Goal: Transaction & Acquisition: Purchase product/service

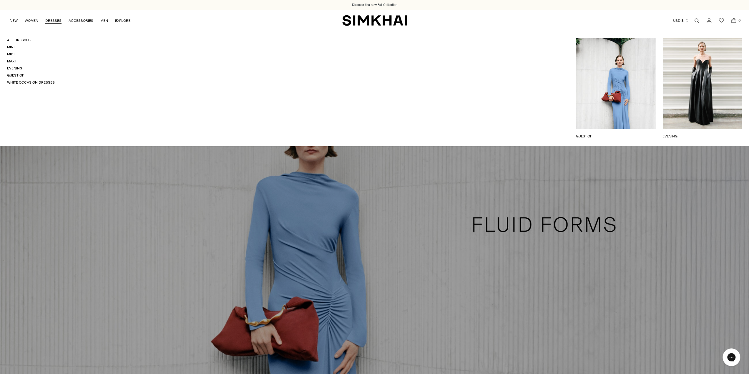
click at [16, 69] on link "Evening" at bounding box center [14, 68] width 15 height 4
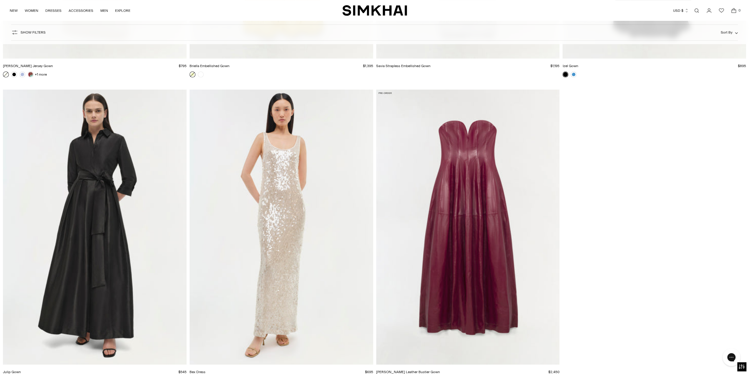
scroll to position [2587, 0]
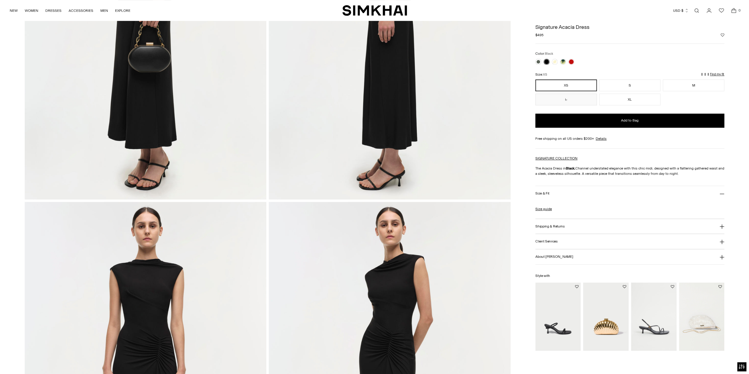
scroll to position [324, 0]
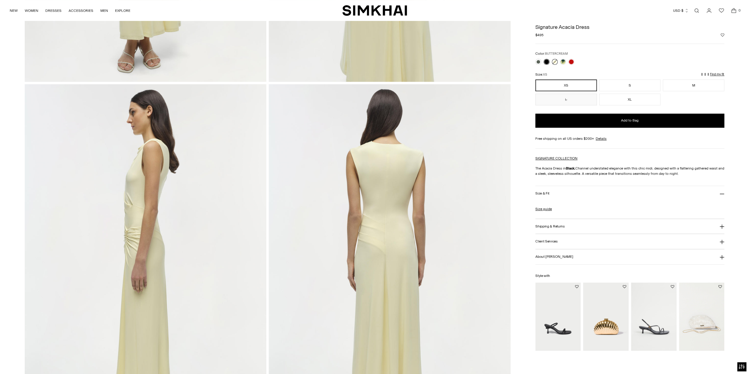
click at [555, 60] on link at bounding box center [555, 62] width 6 height 6
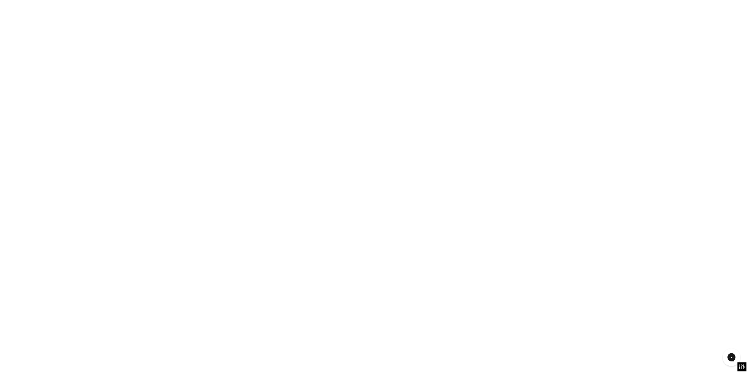
scroll to position [0, 0]
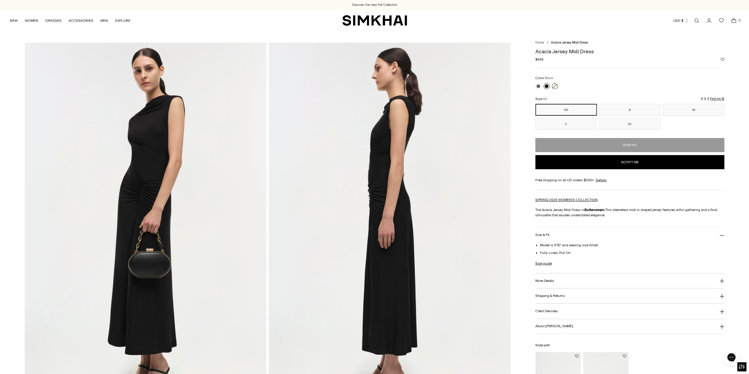
click at [544, 85] on link at bounding box center [547, 86] width 6 height 6
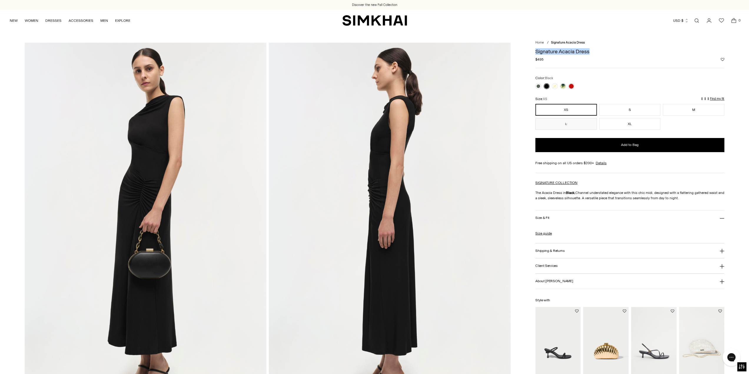
drag, startPoint x: 596, startPoint y: 52, endPoint x: 535, endPoint y: 52, distance: 60.9
copy h1 "Signature Acacia Dress"
drag, startPoint x: 606, startPoint y: 192, endPoint x: 697, endPoint y: 198, distance: 90.9
click at [697, 198] on p "The Acacia Dress in Black. Channel understated elegance with this chic midi, de…" at bounding box center [630, 195] width 189 height 11
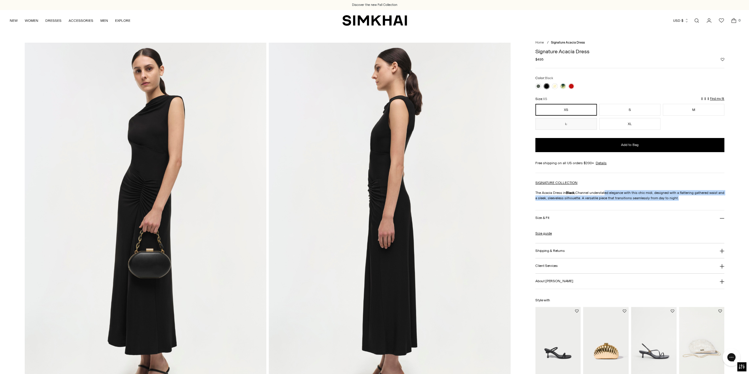
scroll to position [29, 0]
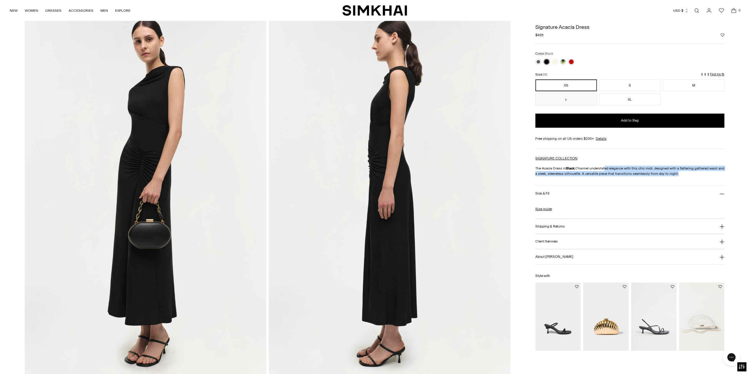
click at [551, 226] on h3 "Shipping & Returns" at bounding box center [550, 226] width 29 height 4
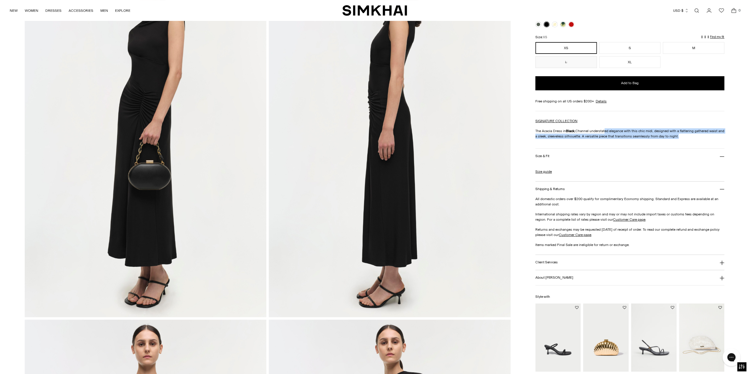
scroll to position [118, 0]
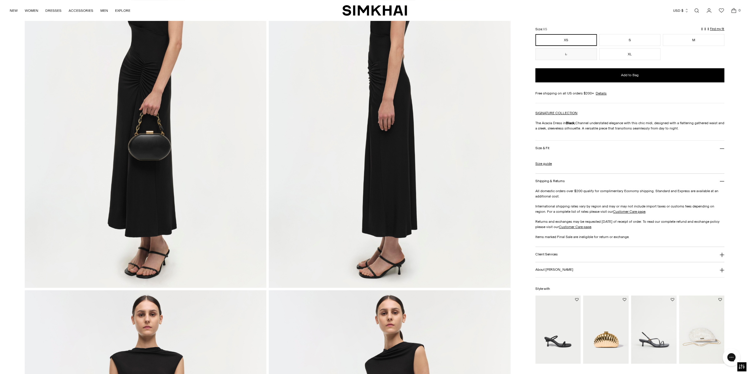
drag, startPoint x: 560, startPoint y: 188, endPoint x: 567, endPoint y: 213, distance: 26.2
click at [567, 213] on div "All domestic orders over $200 qualify for complimentary Economy shipping. Stand…" at bounding box center [630, 217] width 189 height 58
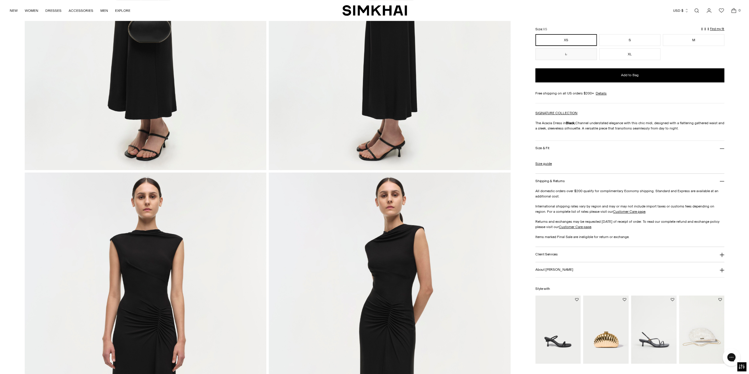
scroll to position [294, 0]
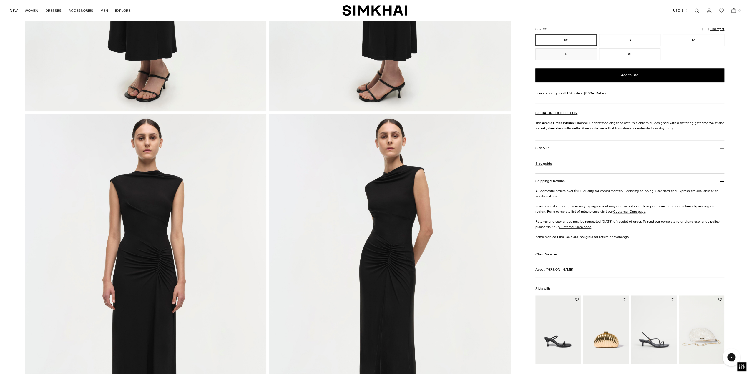
click at [570, 271] on button "About [PERSON_NAME]" at bounding box center [630, 269] width 189 height 15
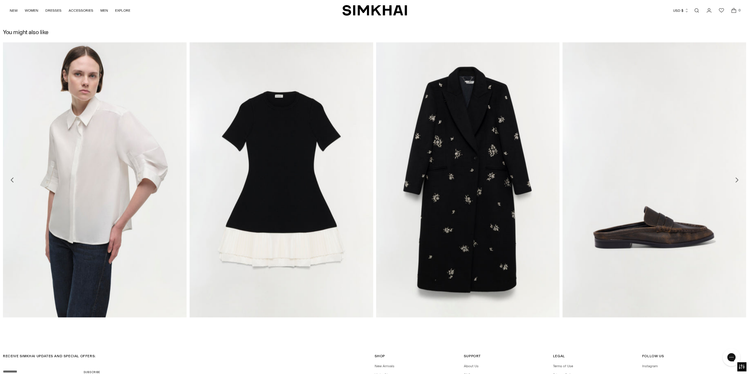
scroll to position [1519, 0]
